Goal: Check status: Check status

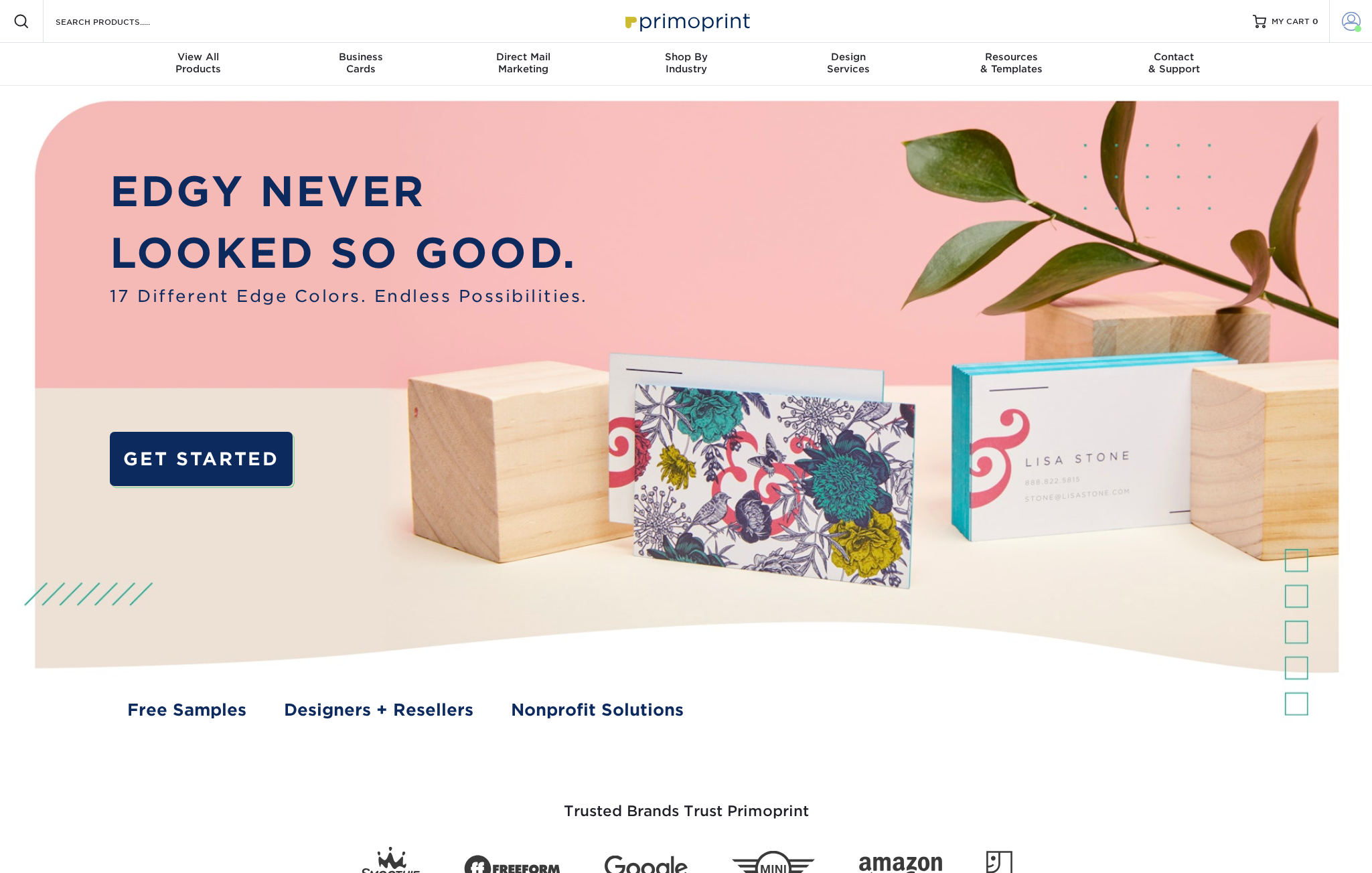
click at [1351, 24] on span at bounding box center [1351, 21] width 19 height 19
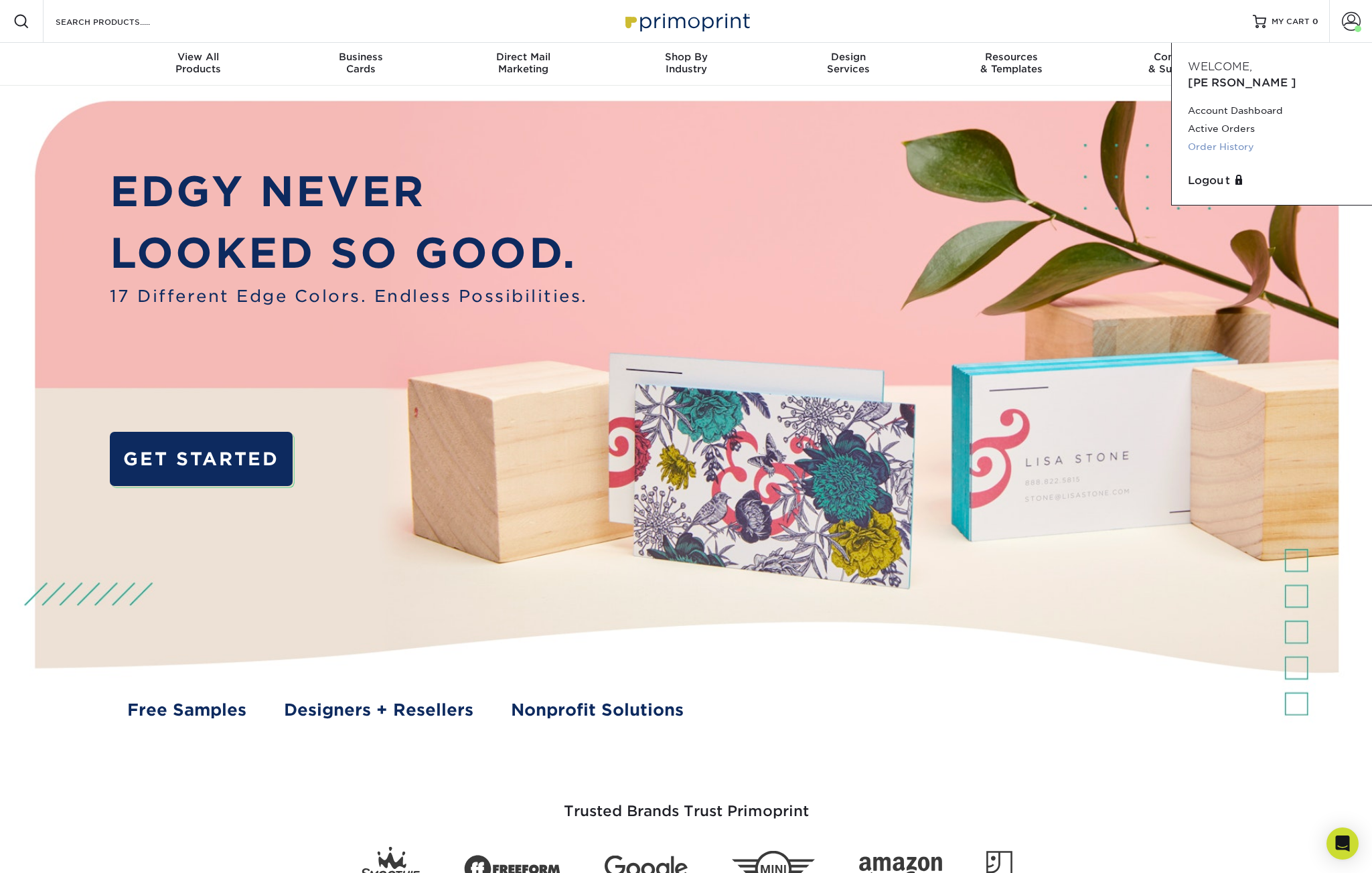
click at [1223, 138] on link "Order History" at bounding box center [1272, 147] width 168 height 18
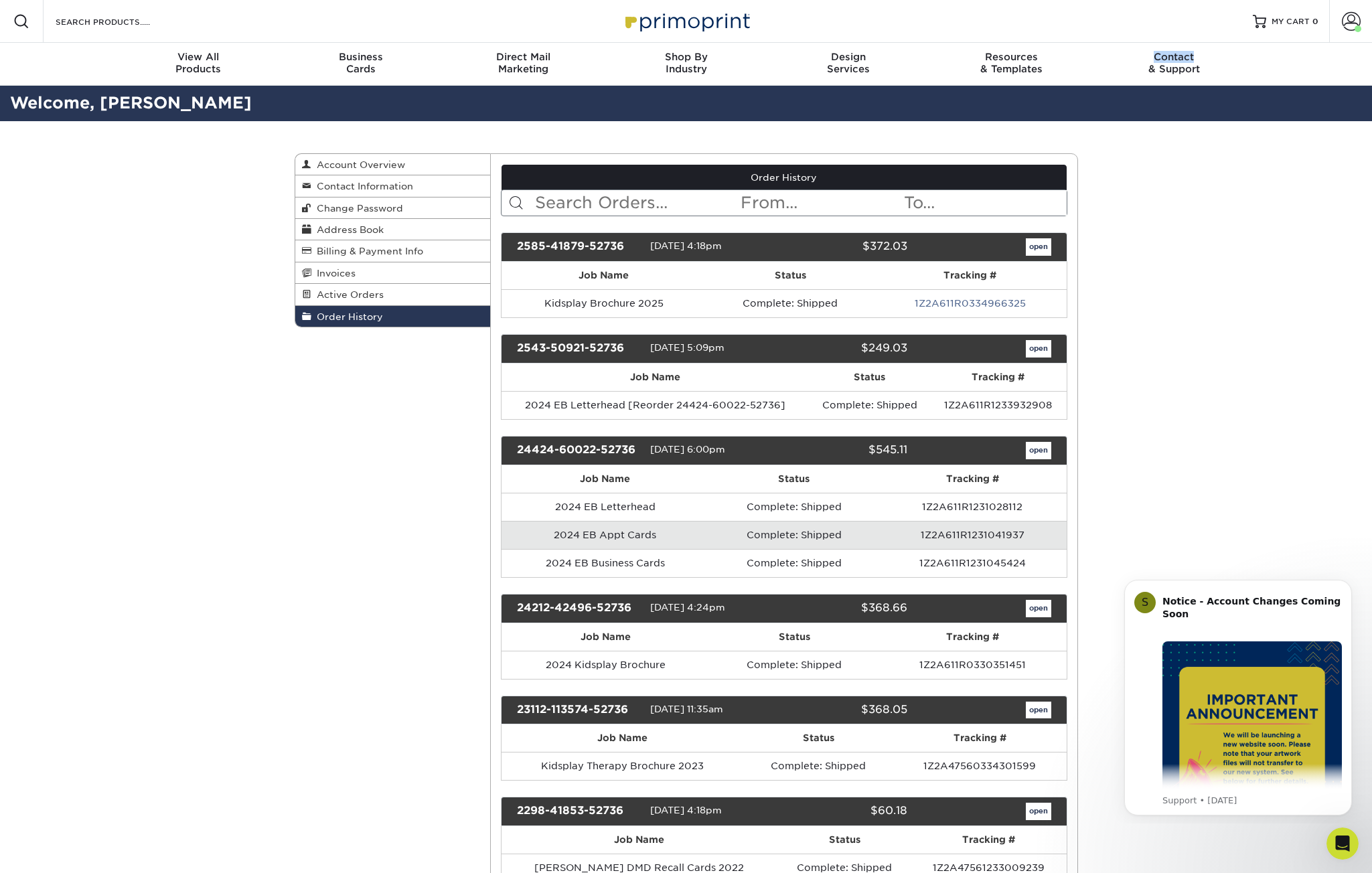
click at [1323, 63] on nav "Resources Menu Search Products Account [PERSON_NAME][GEOGRAPHIC_DATA] Account D…" at bounding box center [686, 43] width 1372 height 86
click at [1359, 24] on span at bounding box center [1351, 21] width 19 height 19
click at [585, 407] on td "2024 EB Letterhead [Reorder 24424-60022-52736]" at bounding box center [656, 405] width 308 height 28
click at [590, 351] on div "2543-50921-52736" at bounding box center [578, 348] width 143 height 17
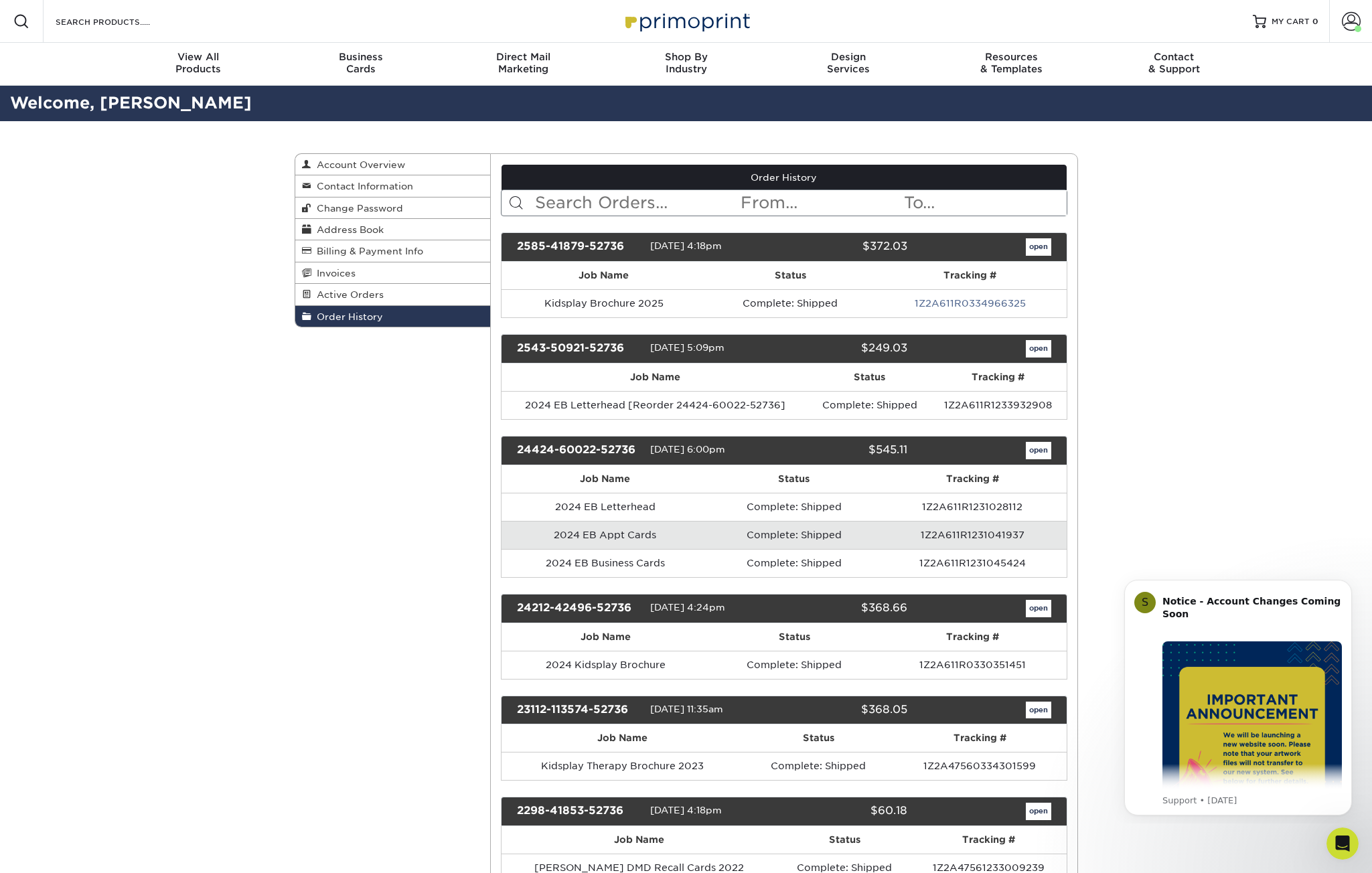
click at [1053, 346] on div "open" at bounding box center [988, 348] width 143 height 17
click at [1044, 348] on link "open" at bounding box center [1038, 348] width 25 height 17
